Goal: Navigation & Orientation: Find specific page/section

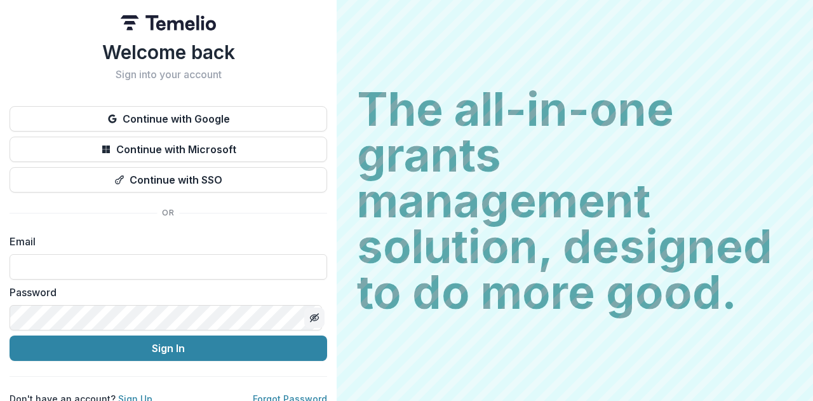
type input "**********"
click at [312, 317] on icon "Toggle password visibility" at bounding box center [314, 317] width 10 height 10
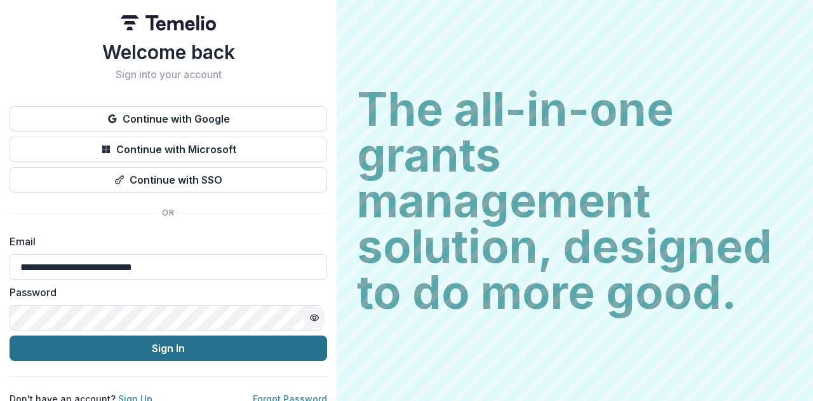
click at [176, 345] on button "Sign In" at bounding box center [168, 347] width 317 height 25
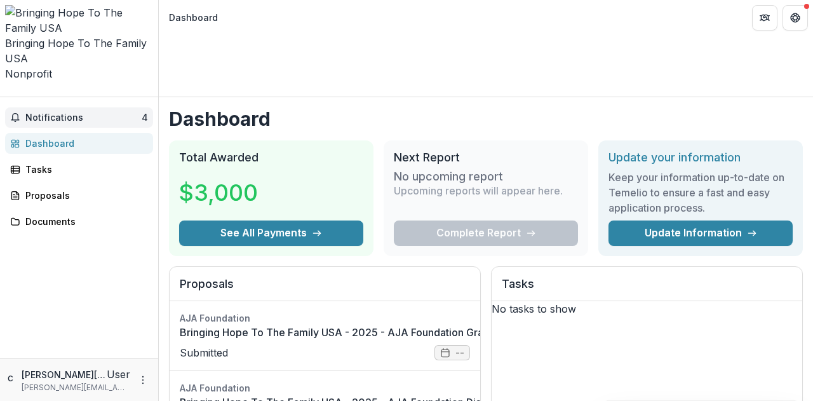
click at [57, 112] on span "Notifications" at bounding box center [83, 117] width 116 height 11
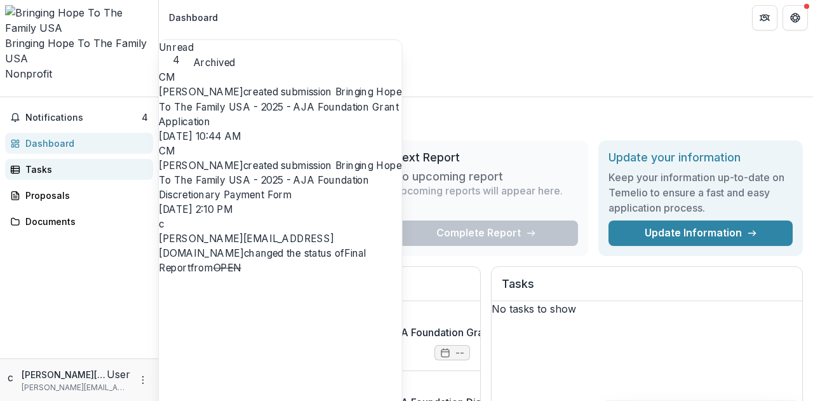
click at [36, 163] on div "Tasks" at bounding box center [83, 169] width 117 height 13
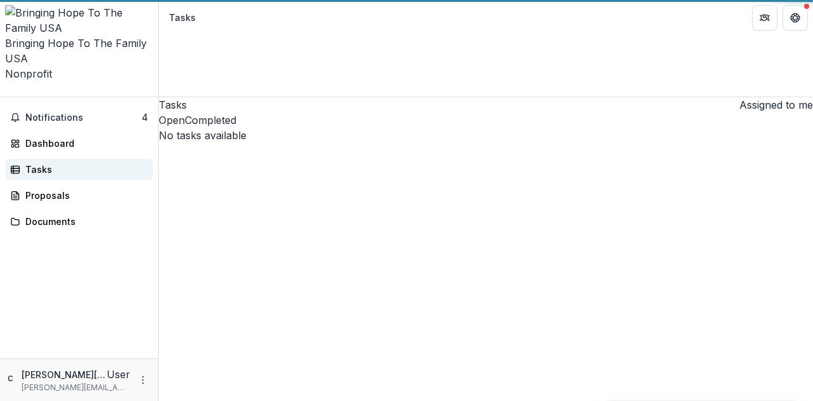
click at [36, 163] on div "Tasks" at bounding box center [83, 169] width 117 height 13
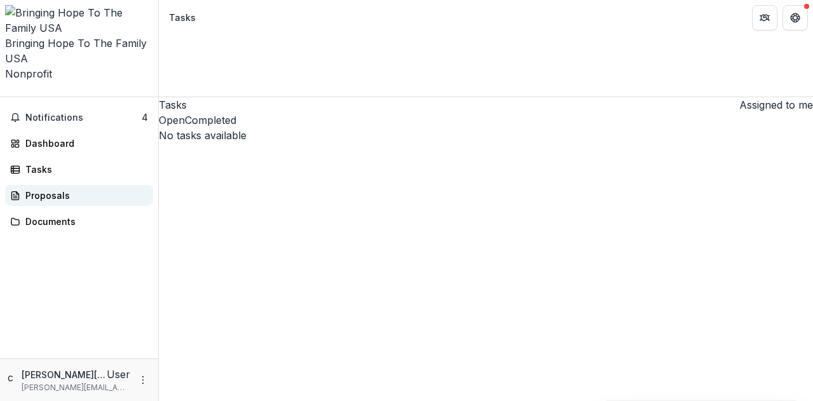
click at [34, 189] on div "Proposals" at bounding box center [83, 195] width 117 height 13
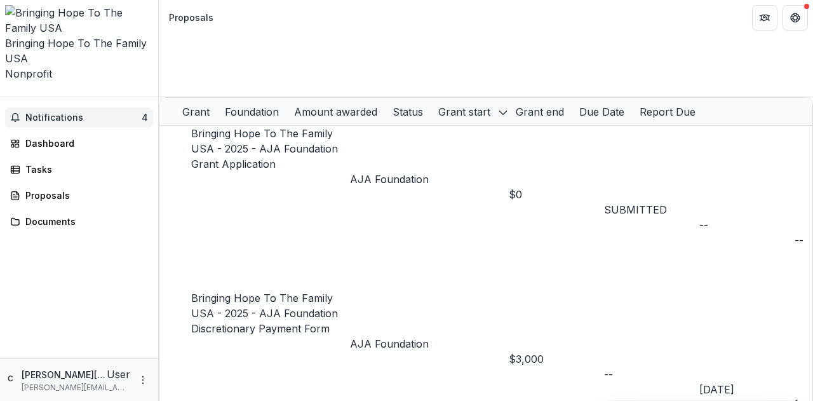
click at [58, 112] on span "Notifications" at bounding box center [83, 117] width 116 height 11
